Goal: Information Seeking & Learning: Learn about a topic

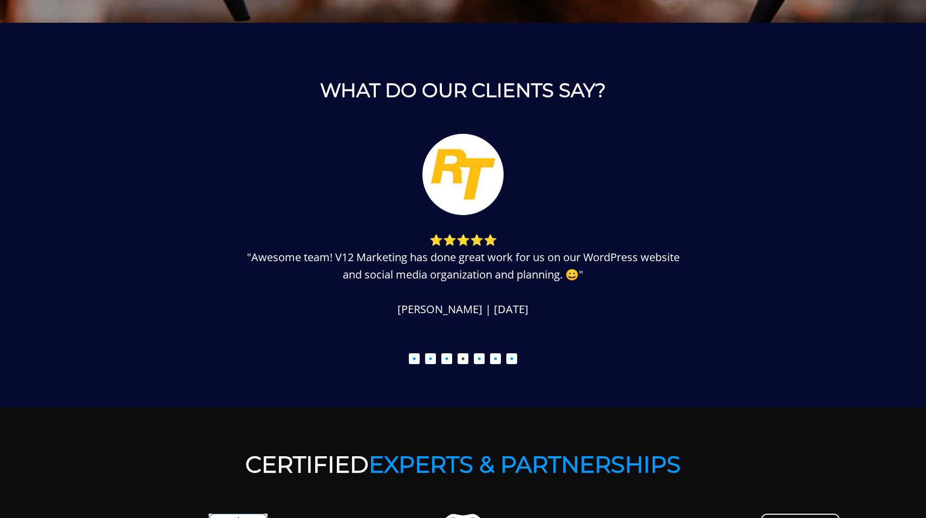
scroll to position [1345, 0]
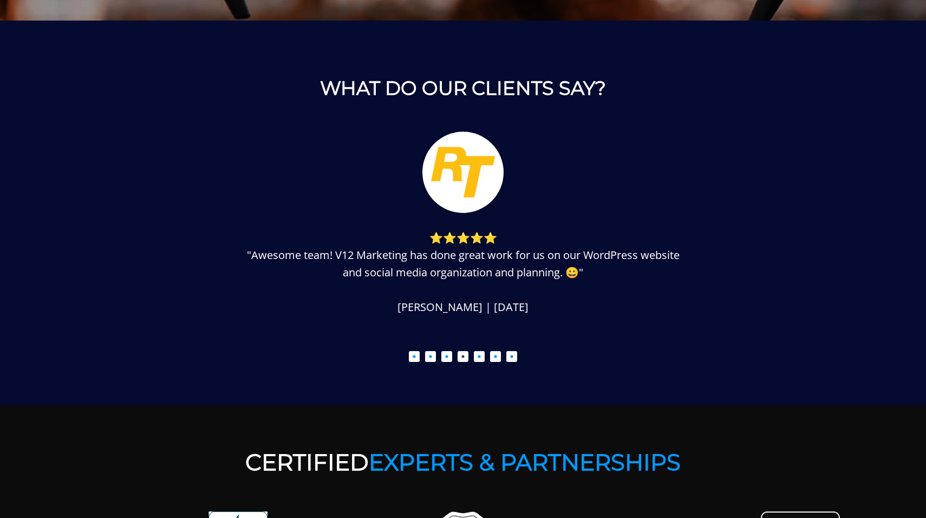
click at [465, 354] on button "4" at bounding box center [463, 356] width 11 height 11
click at [482, 358] on button "5" at bounding box center [479, 356] width 11 height 11
click at [495, 358] on button "6" at bounding box center [495, 356] width 11 height 11
click at [521, 356] on ul "1 2 3 4 5 6 7" at bounding box center [463, 354] width 704 height 15
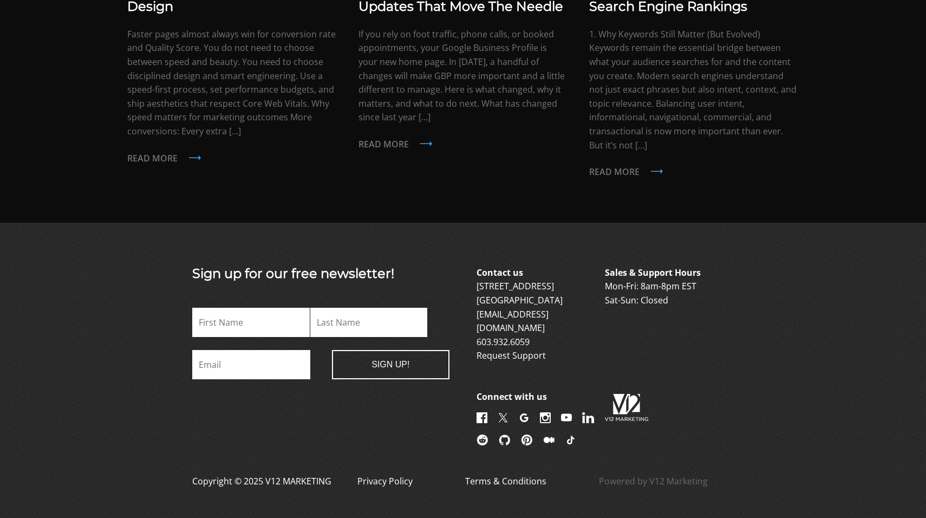
scroll to position [2563, 0]
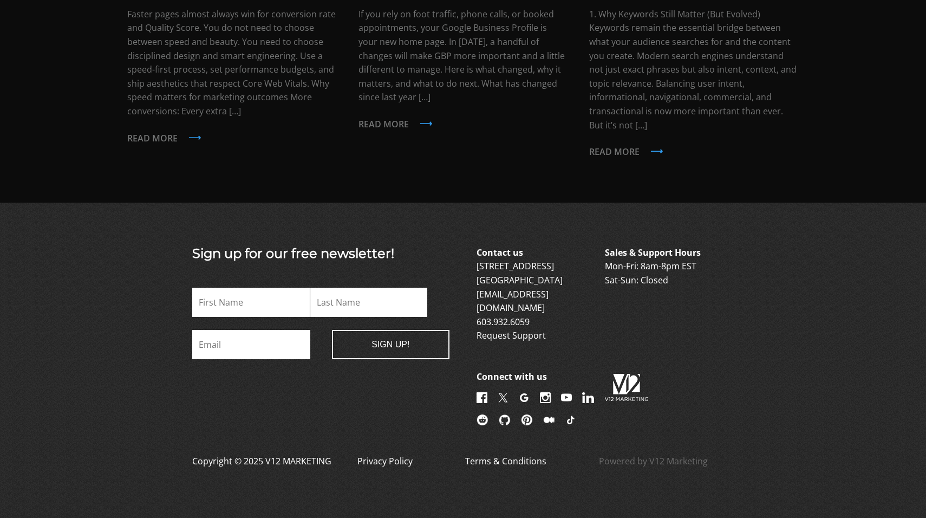
click at [555, 414] on img at bounding box center [549, 419] width 12 height 11
click at [533, 414] on img at bounding box center [527, 419] width 12 height 11
click at [487, 456] on link "Terms & Conditions" at bounding box center [505, 468] width 81 height 26
click at [390, 457] on link "Privacy Policy" at bounding box center [385, 468] width 55 height 26
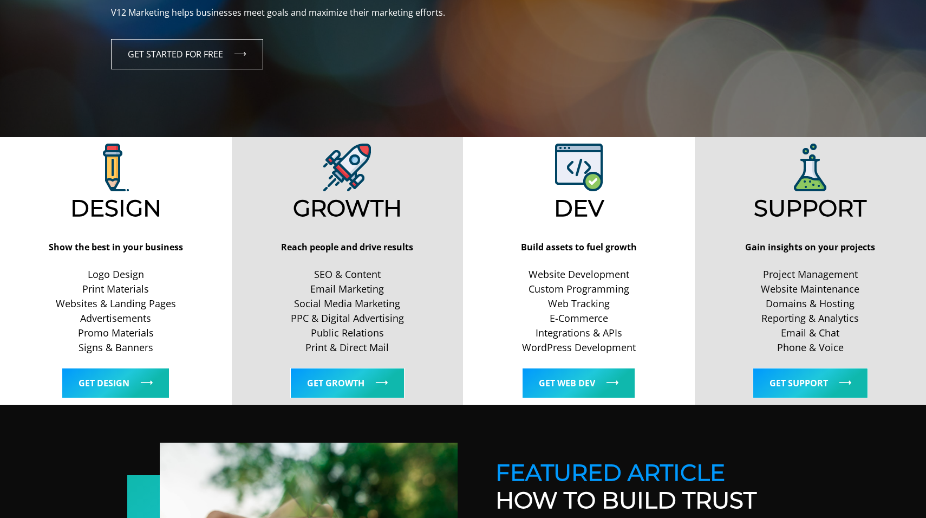
scroll to position [0, 0]
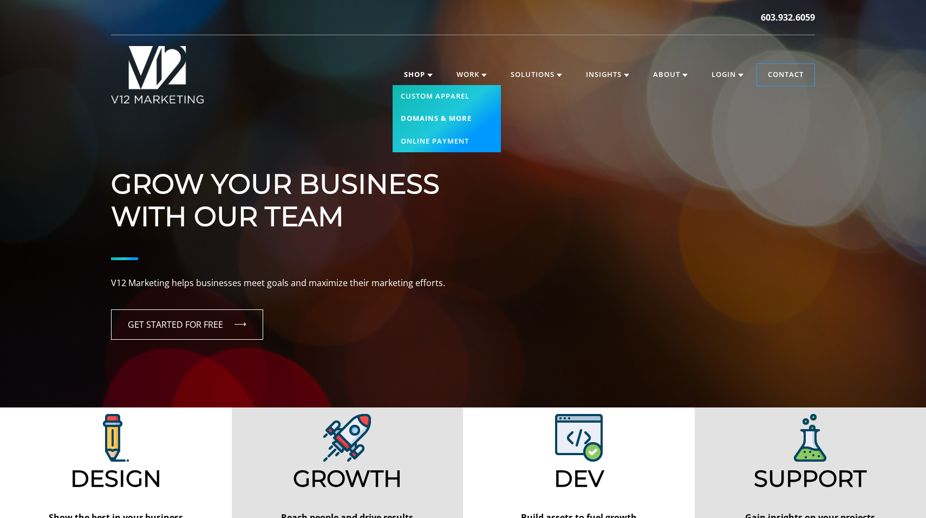
click at [425, 119] on link "Domains & More" at bounding box center [447, 118] width 108 height 23
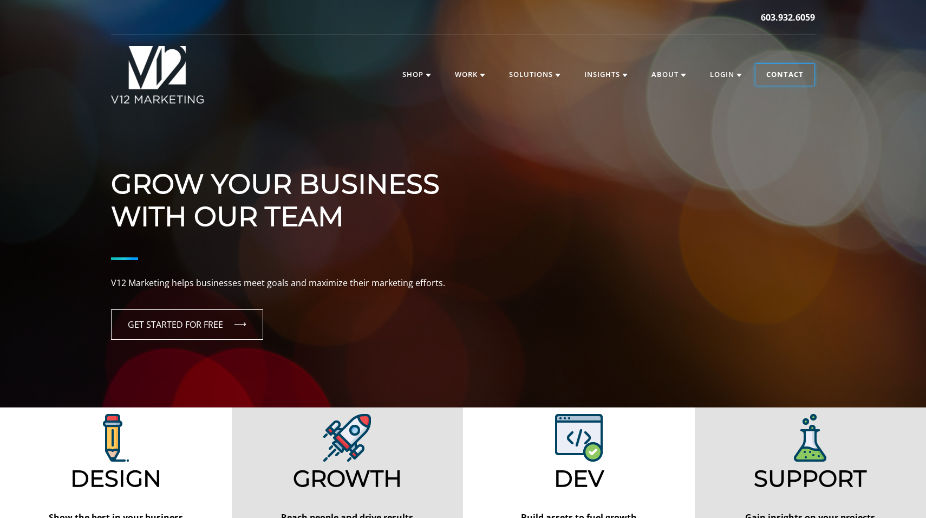
click at [788, 81] on link "Contact" at bounding box center [785, 75] width 59 height 22
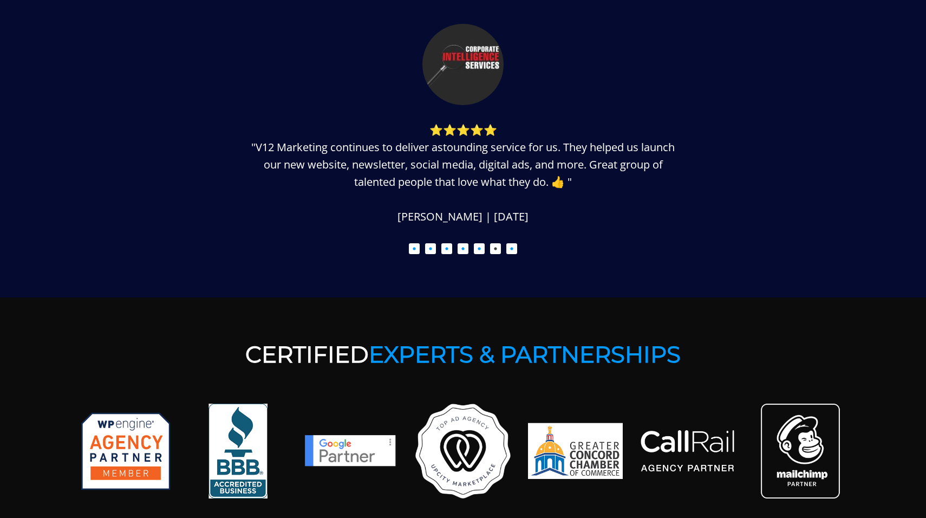
scroll to position [1453, 0]
click at [429, 251] on button "2" at bounding box center [430, 248] width 11 height 11
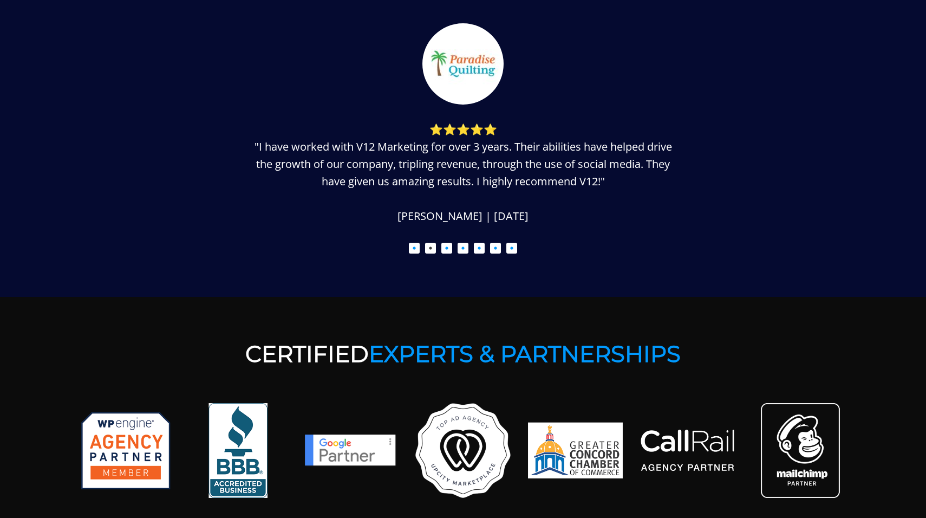
click at [445, 251] on button "3" at bounding box center [447, 248] width 11 height 11
click at [466, 251] on button "4" at bounding box center [463, 248] width 11 height 11
click at [482, 250] on button "5" at bounding box center [479, 248] width 11 height 11
click at [495, 250] on button "6" at bounding box center [495, 248] width 11 height 11
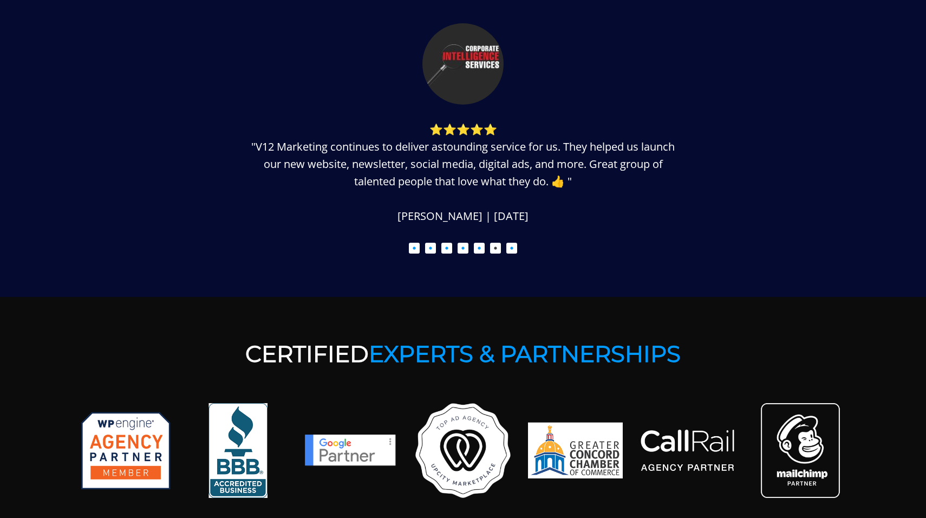
click at [509, 249] on button "7" at bounding box center [512, 248] width 11 height 11
click at [413, 250] on button "1" at bounding box center [414, 248] width 11 height 11
click at [426, 250] on button "2" at bounding box center [430, 248] width 11 height 11
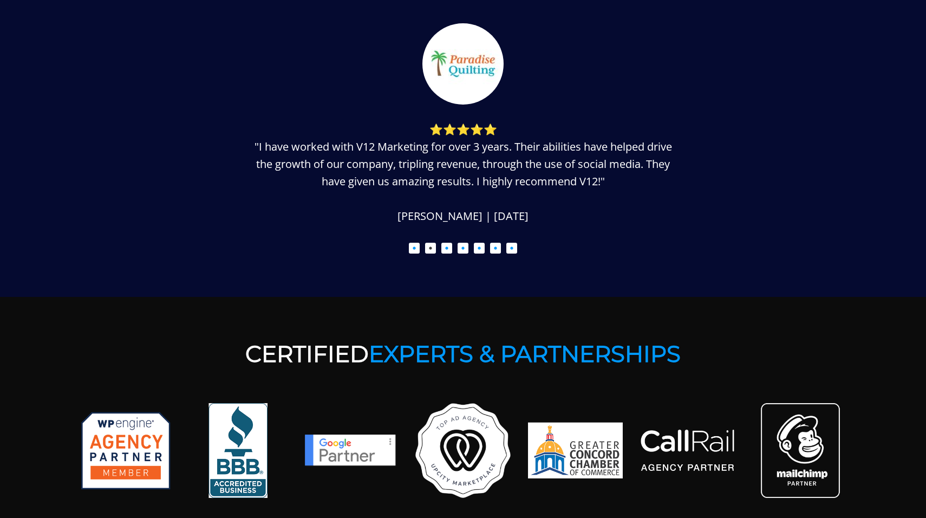
click at [446, 250] on button "3" at bounding box center [447, 248] width 11 height 11
click at [462, 250] on button "4" at bounding box center [463, 248] width 11 height 11
click at [475, 250] on button "5" at bounding box center [479, 248] width 11 height 11
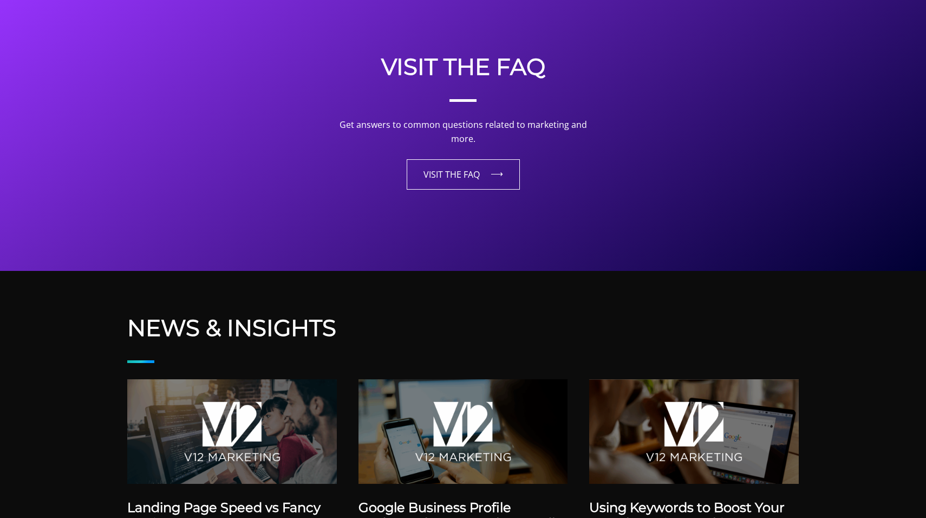
scroll to position [2029, 0]
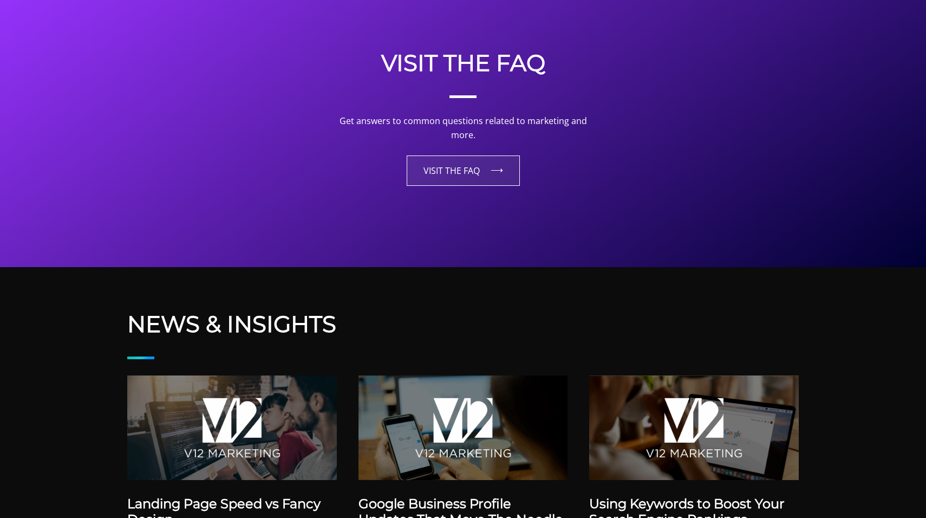
click at [470, 167] on link "VISIT THE FAQ" at bounding box center [463, 170] width 113 height 30
